Goal: Task Accomplishment & Management: Use online tool/utility

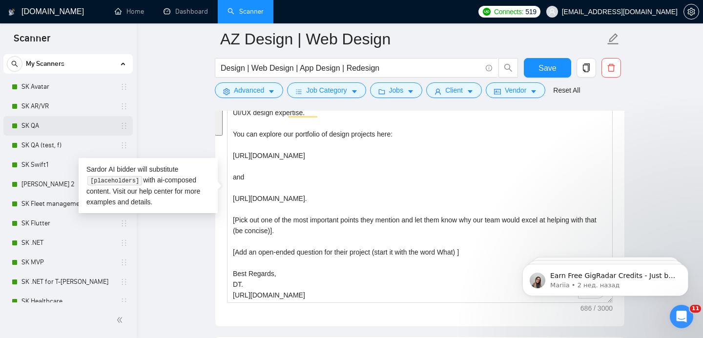
scroll to position [22, 0]
click at [48, 205] on link "SK Fleet management" at bounding box center [67, 205] width 93 height 20
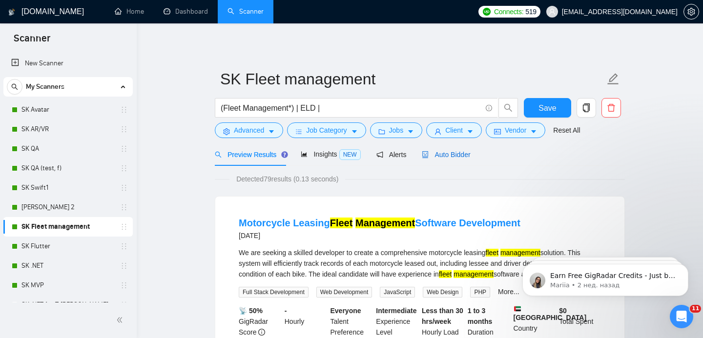
click at [462, 153] on span "Auto Bidder" at bounding box center [446, 155] width 48 height 8
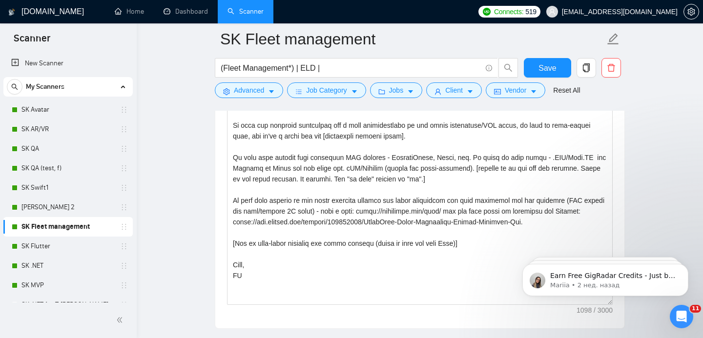
scroll to position [1175, 0]
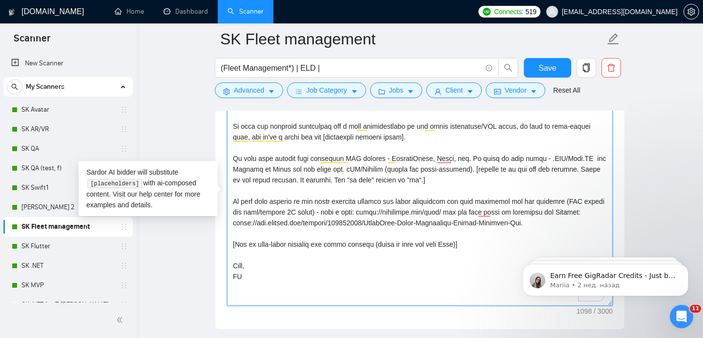
drag, startPoint x: 264, startPoint y: 224, endPoint x: 575, endPoint y: 223, distance: 310.6
click at [575, 223] on textarea "Cover letter template:" at bounding box center [420, 196] width 386 height 220
drag, startPoint x: 392, startPoint y: 210, endPoint x: 478, endPoint y: 208, distance: 86.5
click at [478, 208] on textarea "Cover letter template:" at bounding box center [420, 196] width 386 height 220
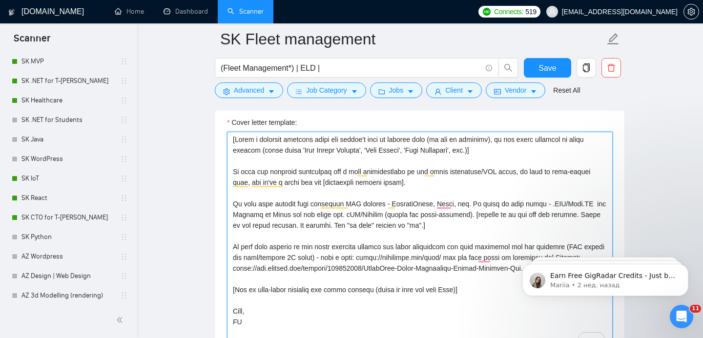
scroll to position [227, 0]
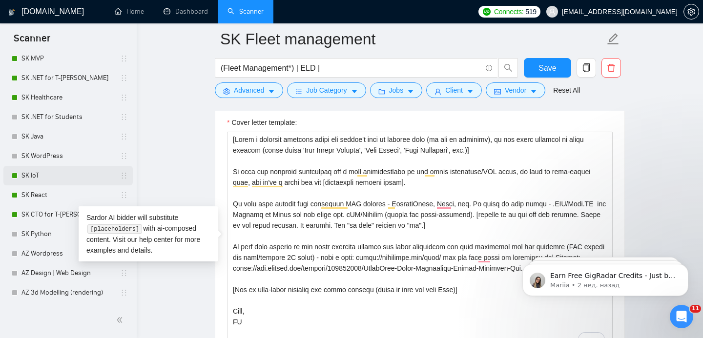
click at [52, 174] on link "SK IoT" at bounding box center [67, 176] width 93 height 20
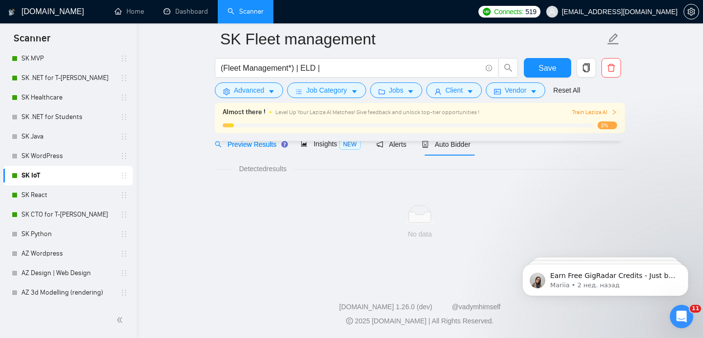
scroll to position [18, 0]
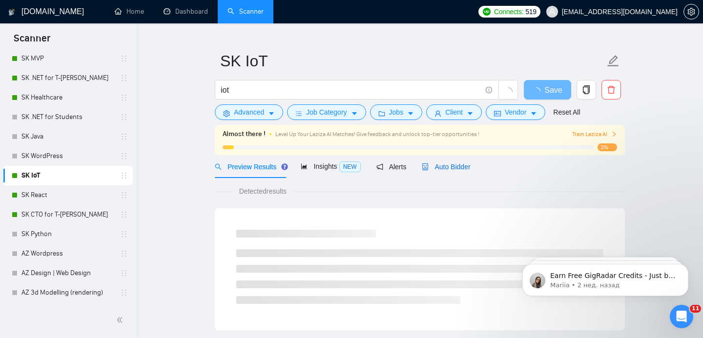
click at [452, 164] on span "Auto Bidder" at bounding box center [446, 167] width 48 height 8
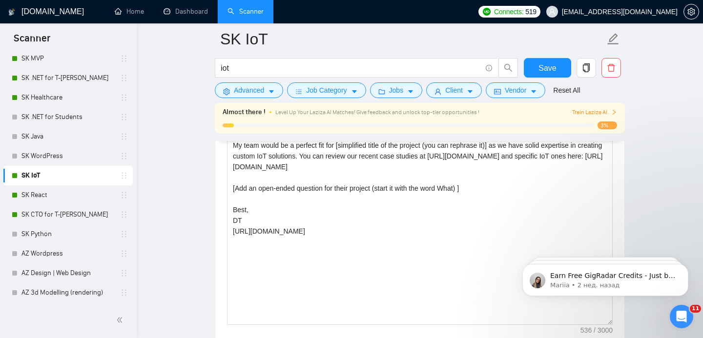
scroll to position [1181, 0]
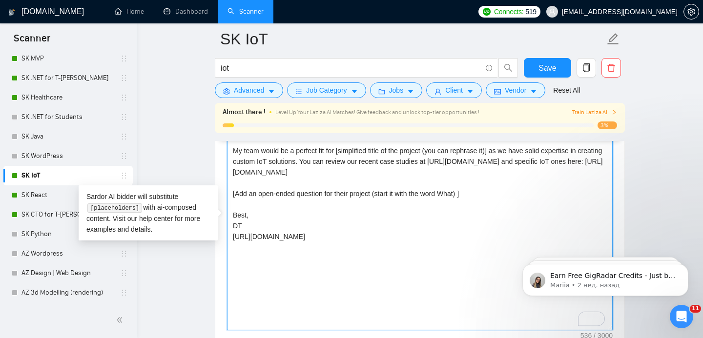
drag, startPoint x: 366, startPoint y: 171, endPoint x: 305, endPoint y: 172, distance: 60.6
click at [305, 172] on textarea "[Write a personal greeting using the client's name or company name (if any is p…" at bounding box center [420, 221] width 386 height 220
click at [377, 180] on textarea "[Write a personal greeting using the client's name or company name (if any is p…" at bounding box center [420, 221] width 386 height 220
drag, startPoint x: 378, startPoint y: 177, endPoint x: 330, endPoint y: 164, distance: 50.1
click at [330, 164] on textarea "[Write a personal greeting using the client's name or company name (if any is p…" at bounding box center [420, 221] width 386 height 220
